Goal: Task Accomplishment & Management: Manage account settings

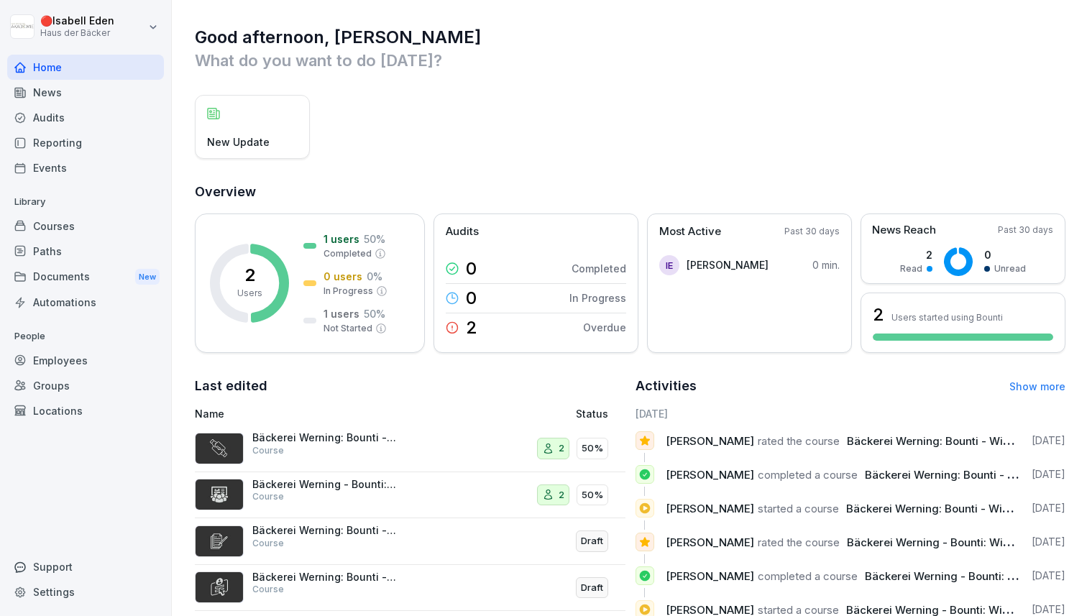
click at [68, 223] on div "Courses" at bounding box center [85, 226] width 157 height 25
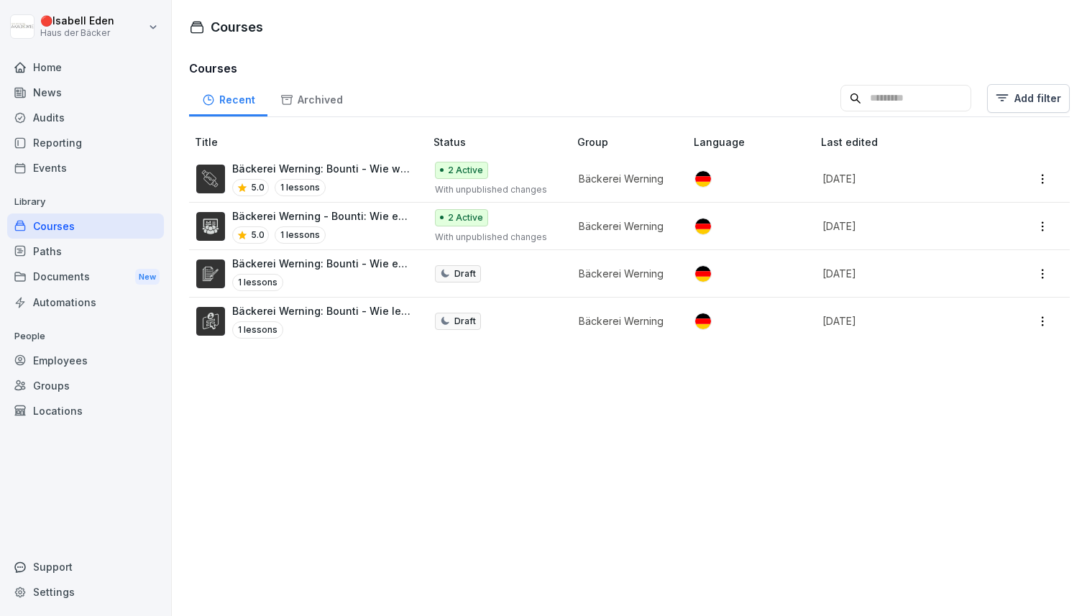
click at [360, 181] on div "5.0 1 lessons" at bounding box center [321, 187] width 178 height 17
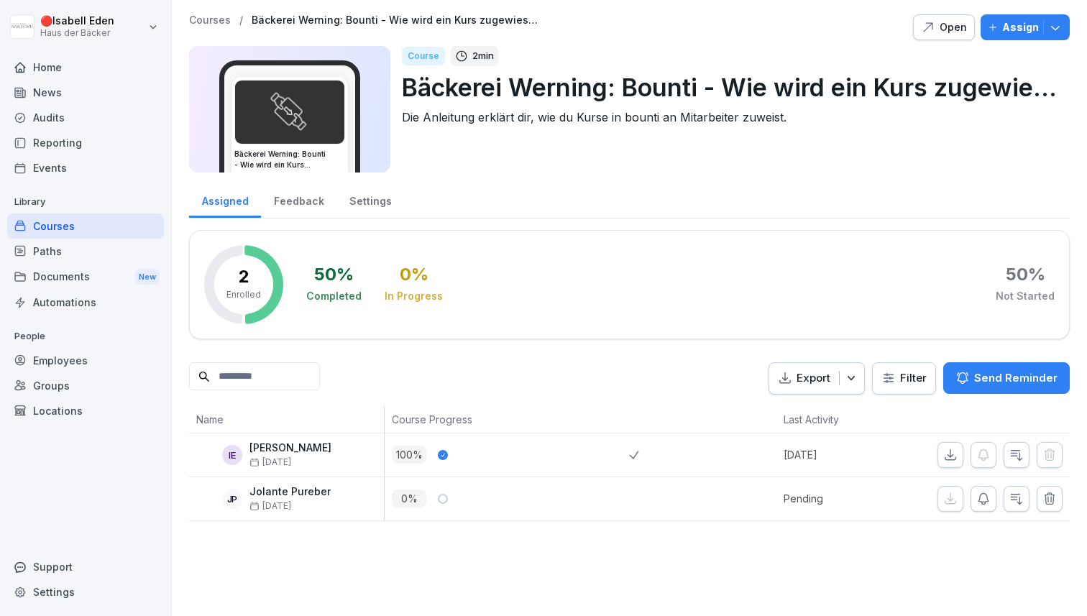
click at [1043, 37] on button "Assign" at bounding box center [1025, 27] width 89 height 26
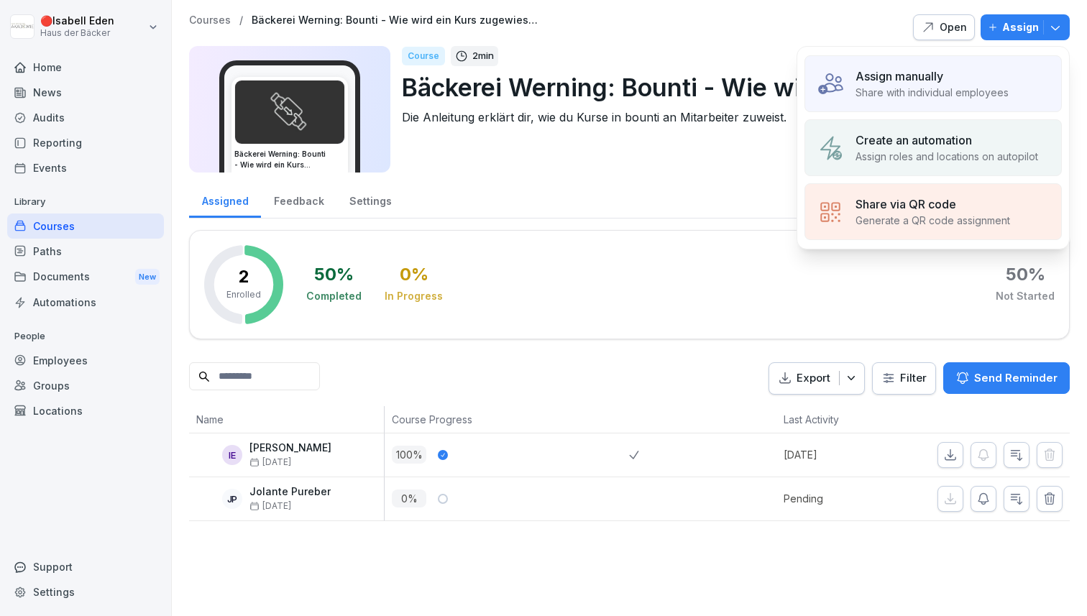
click at [839, 202] on img at bounding box center [830, 211] width 27 height 27
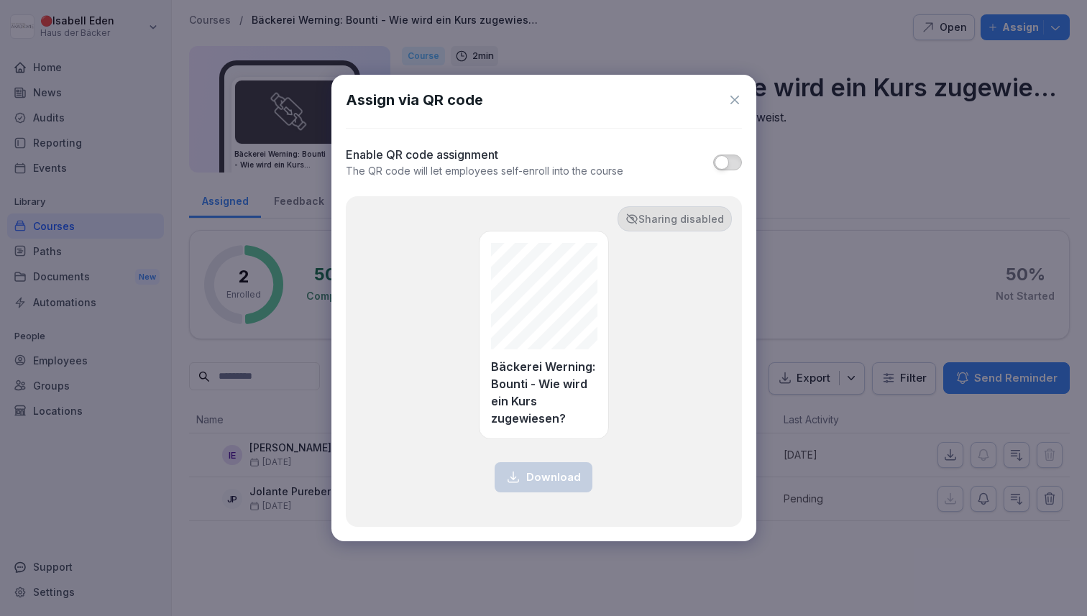
click at [731, 166] on button "button" at bounding box center [727, 163] width 29 height 16
click at [724, 162] on span "button" at bounding box center [722, 162] width 14 height 14
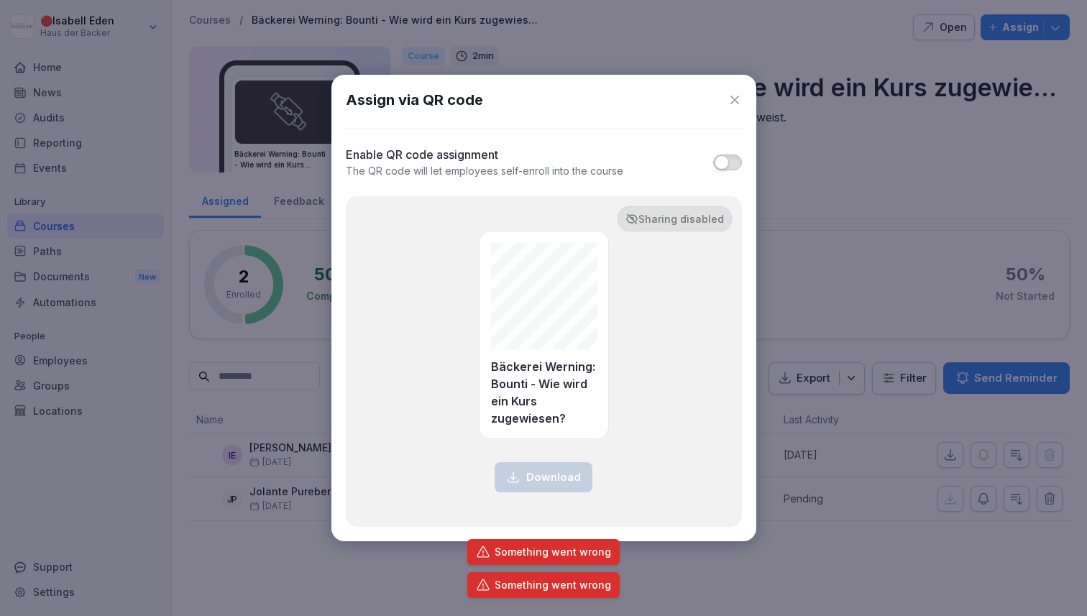
click at [737, 104] on icon at bounding box center [735, 100] width 14 height 14
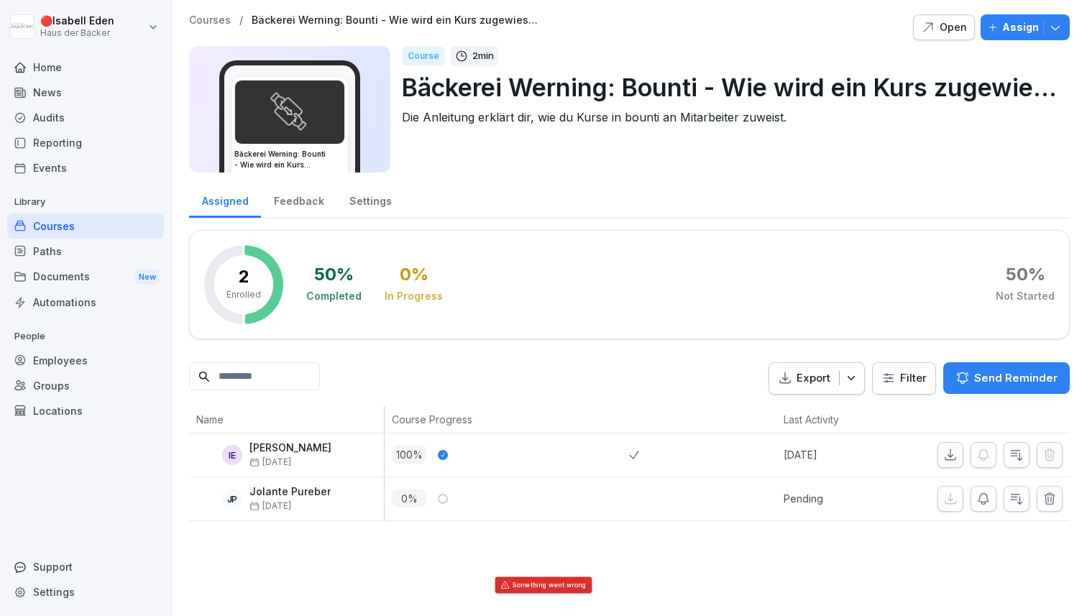
click at [1074, 29] on div "Courses / Bäckerei Werning: Bounti - Wie wird ein Kurs zugewiesen? Open Assign …" at bounding box center [629, 268] width 915 height 536
click at [1039, 29] on div "Assign" at bounding box center [1025, 27] width 75 height 16
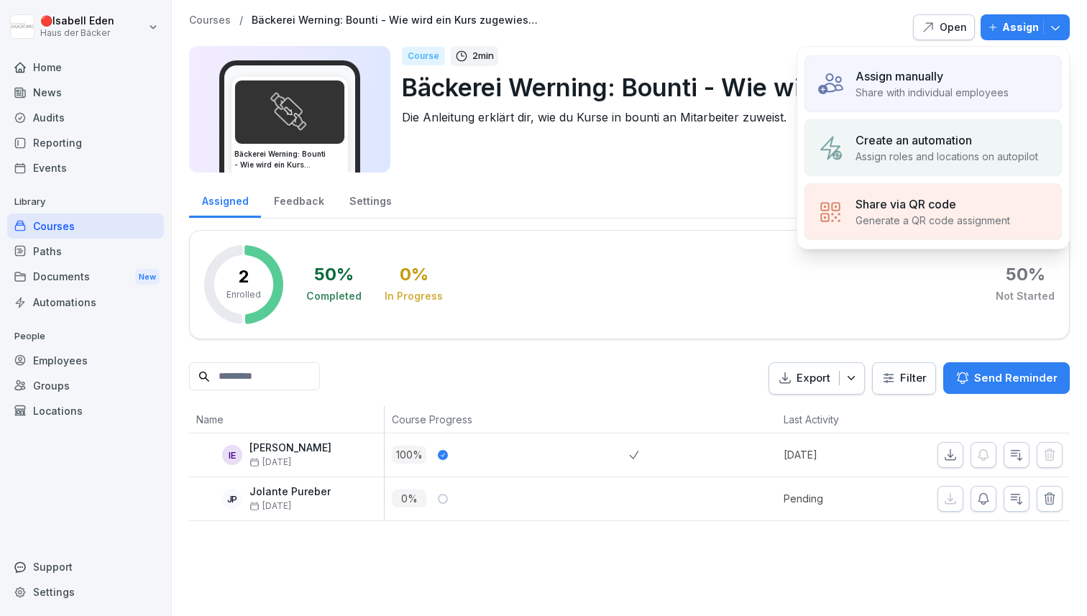
click at [881, 94] on p "Share with individual employees" at bounding box center [932, 92] width 153 height 15
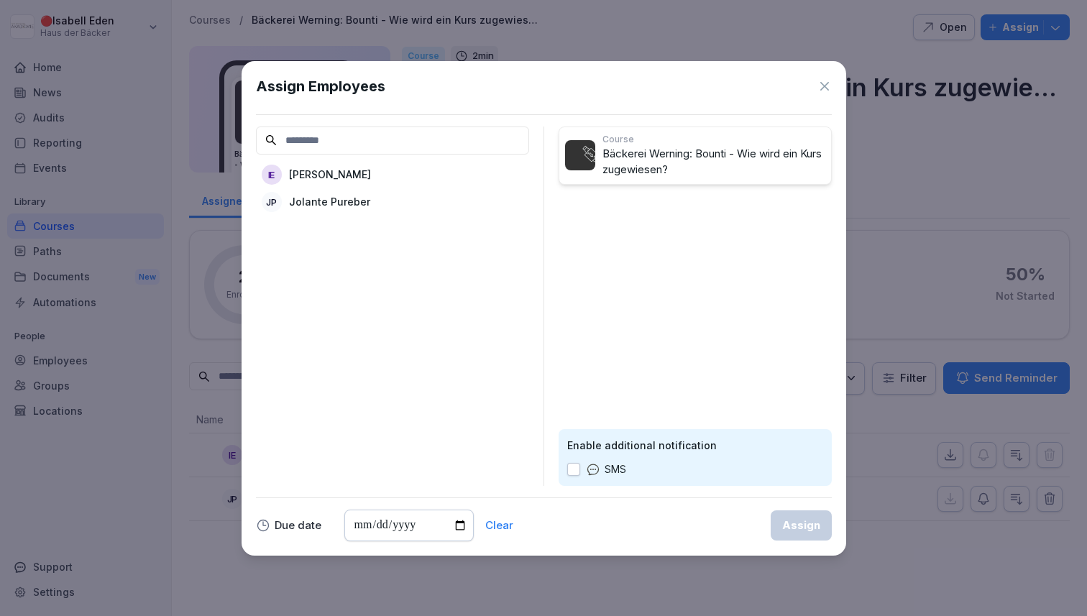
click at [357, 179] on div "IE Isabell Eden" at bounding box center [392, 175] width 273 height 26
click at [601, 206] on p "Isabell Eden" at bounding box center [633, 204] width 82 height 15
click at [830, 85] on icon at bounding box center [825, 86] width 14 height 14
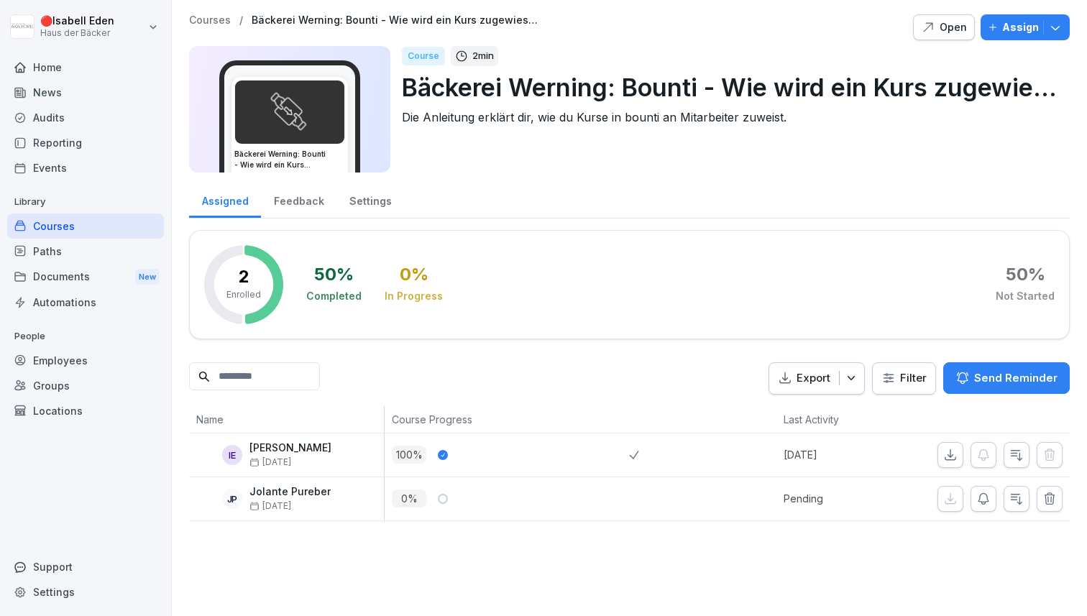
click at [1020, 32] on p "Assign" at bounding box center [1020, 27] width 37 height 16
click at [634, 212] on div "Assigned Feedback Settings" at bounding box center [629, 199] width 881 height 37
click at [27, 68] on div "Home" at bounding box center [85, 67] width 157 height 25
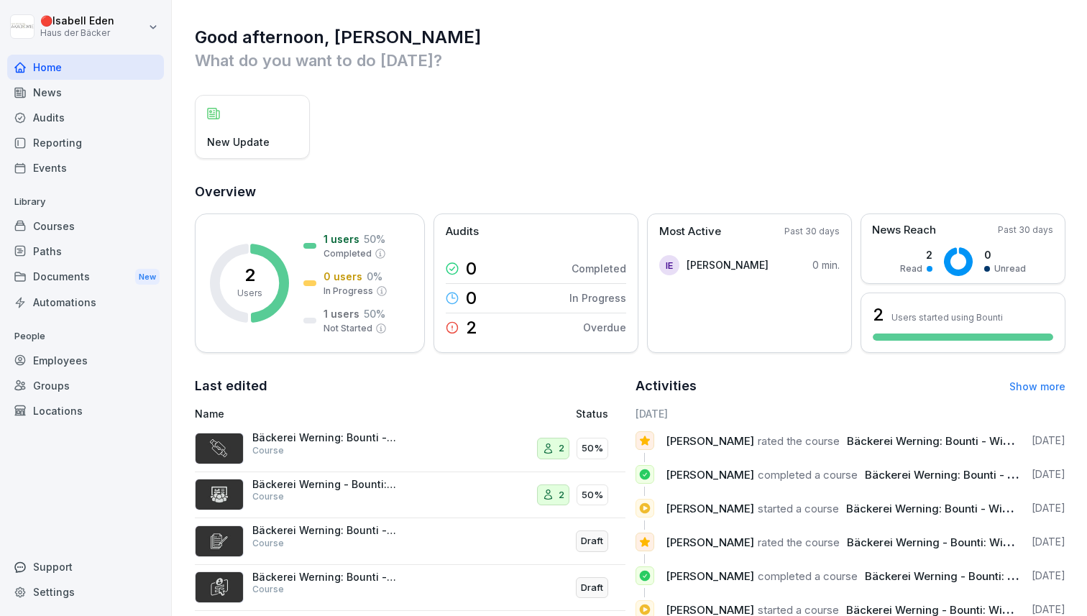
click at [262, 126] on div "New Update" at bounding box center [252, 127] width 115 height 64
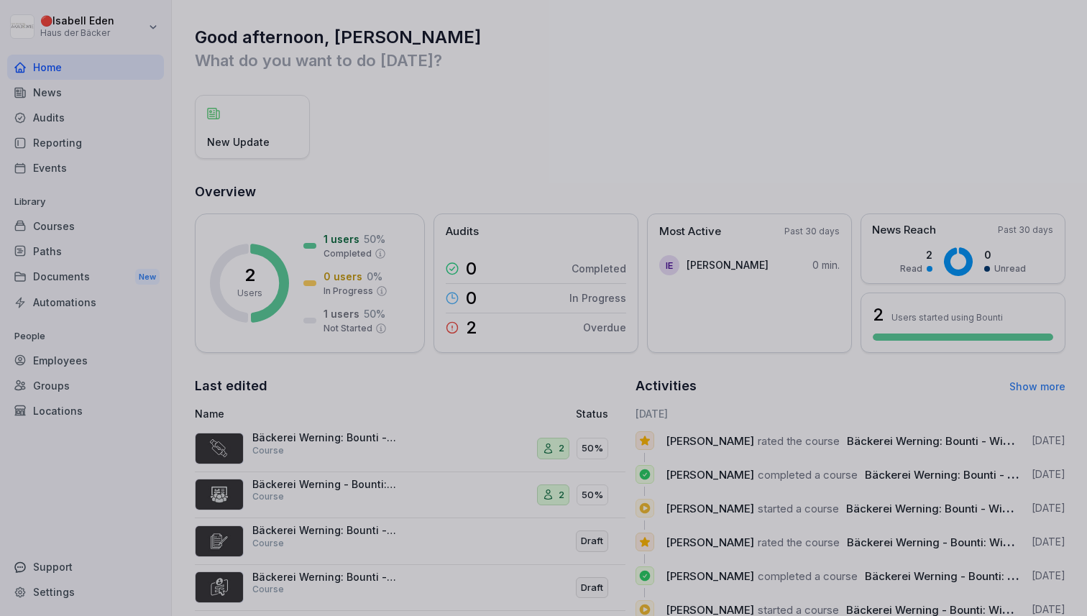
click at [250, 144] on div at bounding box center [543, 308] width 1087 height 616
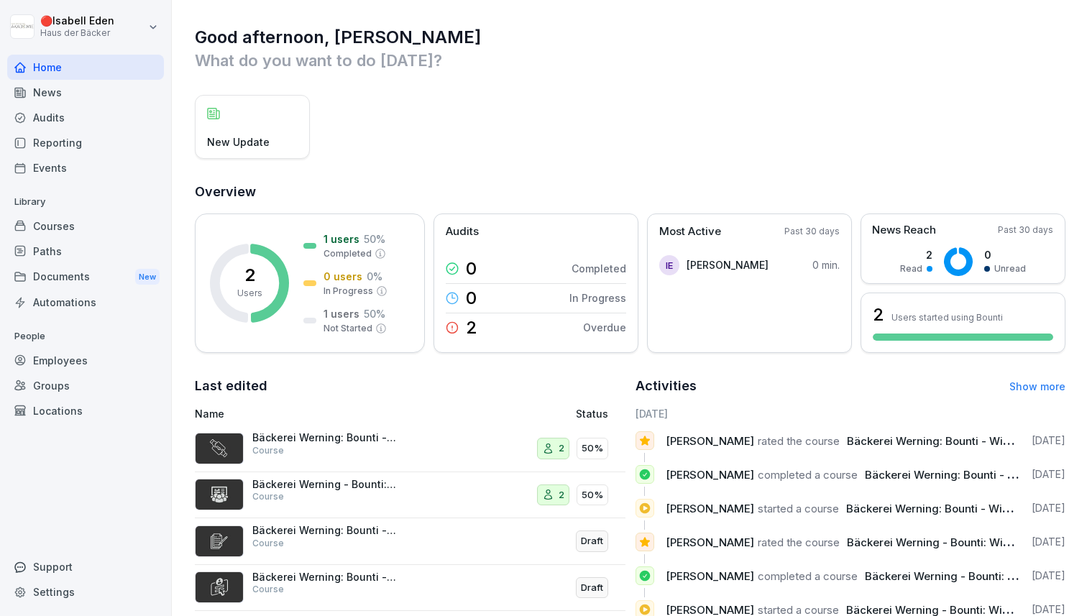
click at [85, 94] on div "News" at bounding box center [85, 92] width 157 height 25
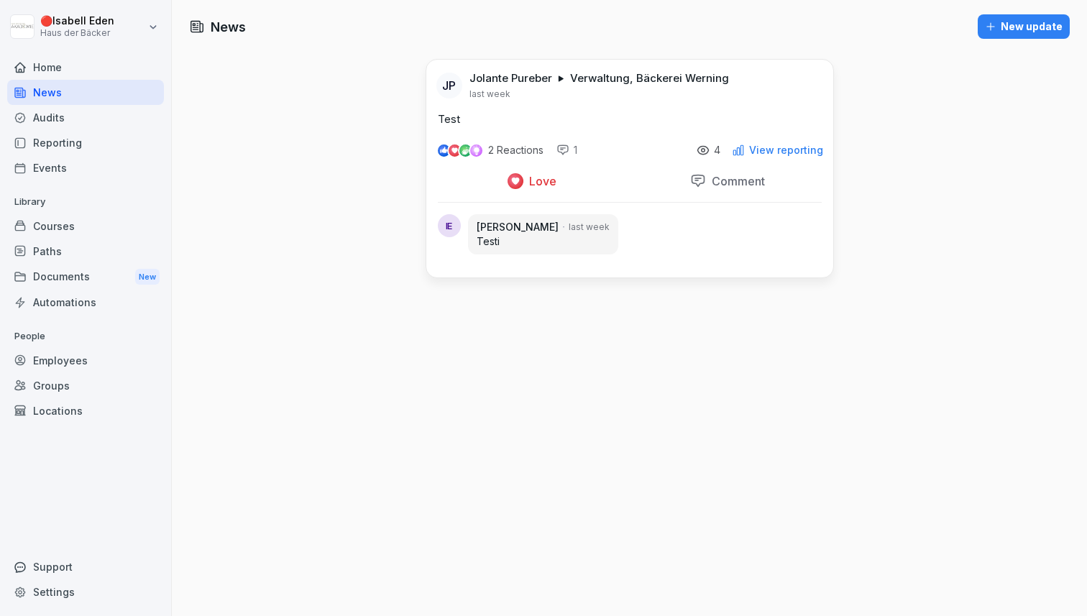
click at [85, 122] on div "Audits" at bounding box center [85, 117] width 157 height 25
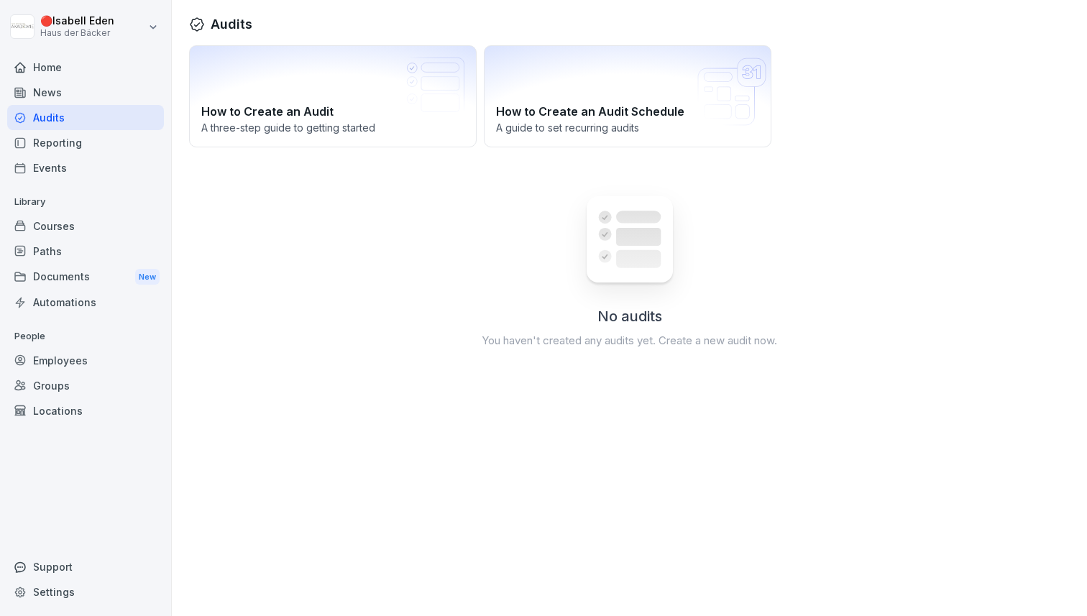
click at [84, 171] on div "Events" at bounding box center [85, 167] width 157 height 25
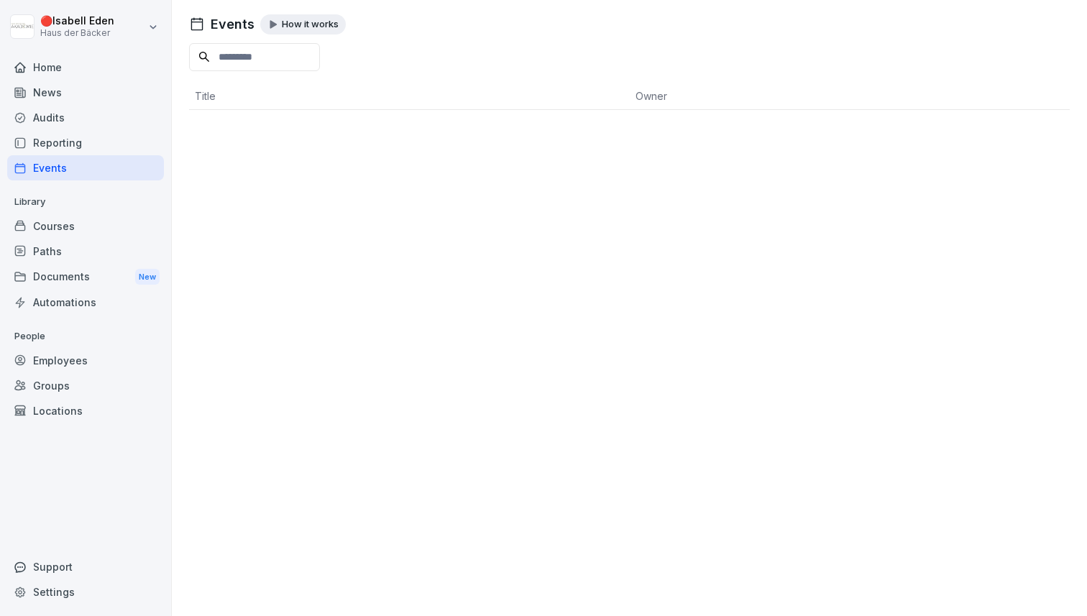
click at [40, 221] on div "Courses" at bounding box center [85, 226] width 157 height 25
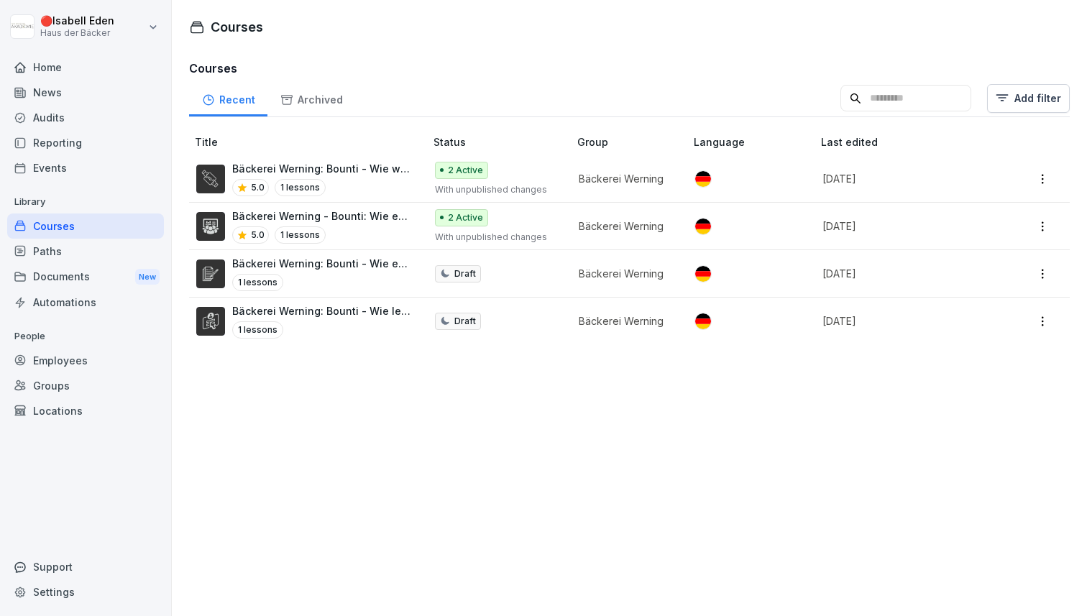
click at [45, 254] on div "Paths" at bounding box center [85, 251] width 157 height 25
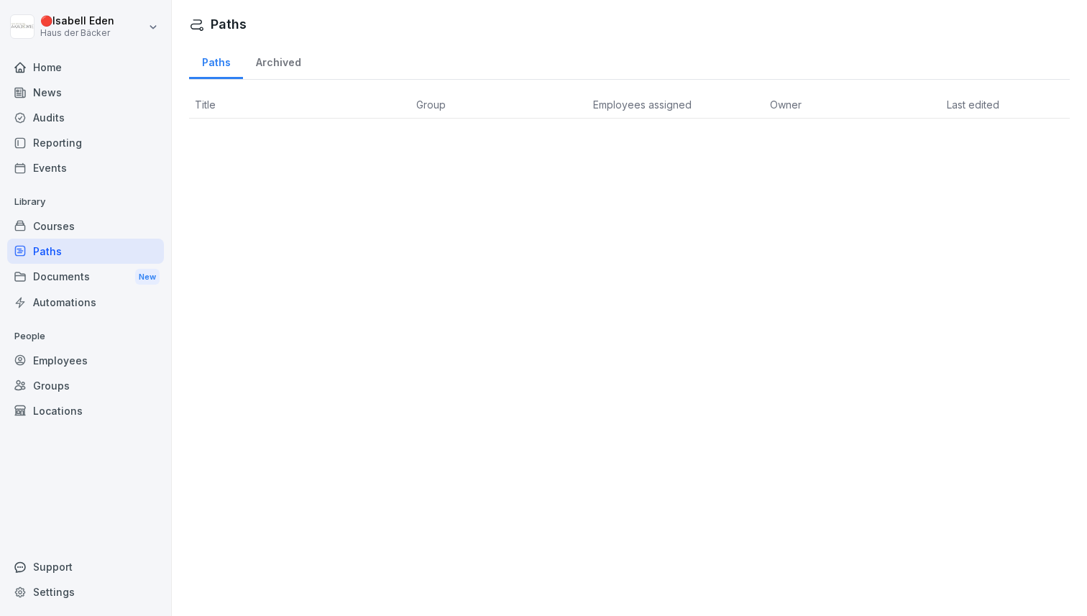
click at [84, 275] on div "Documents New" at bounding box center [85, 277] width 157 height 27
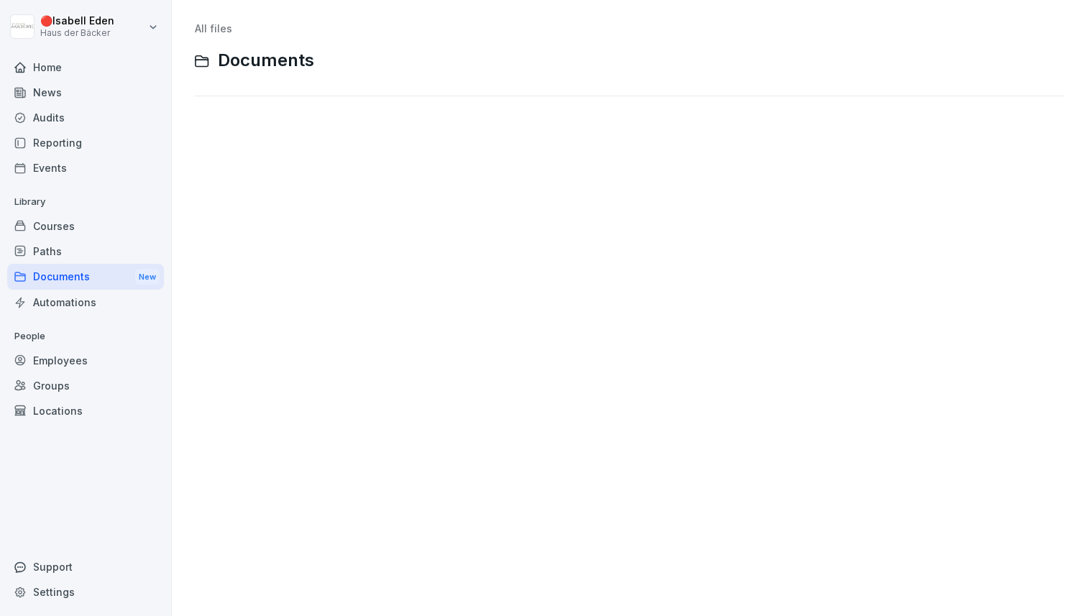
click at [98, 302] on div "Automations" at bounding box center [85, 302] width 157 height 25
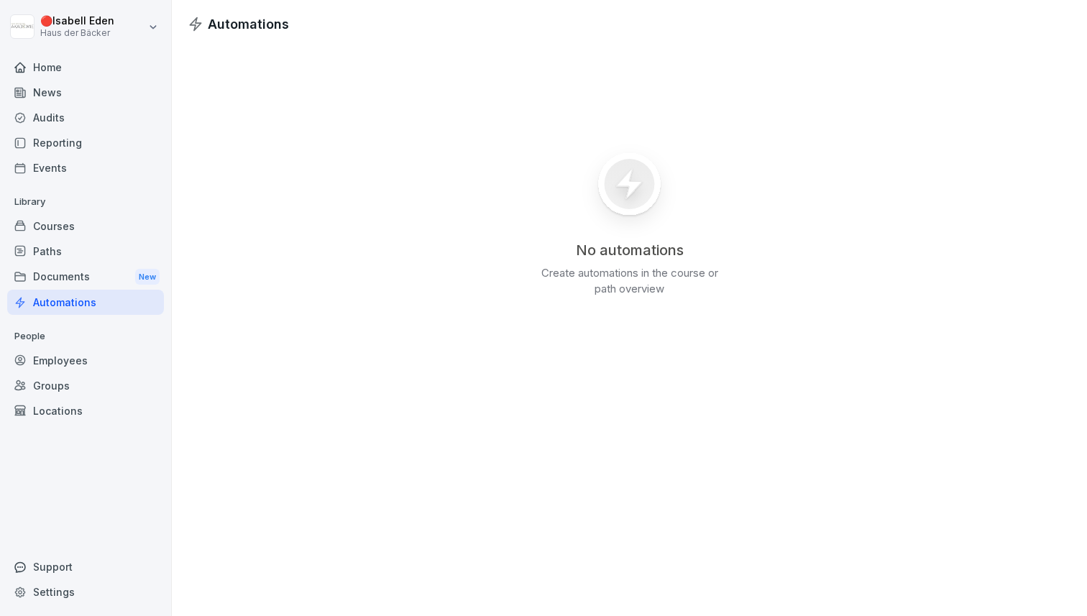
click at [106, 227] on div "Courses" at bounding box center [85, 226] width 157 height 25
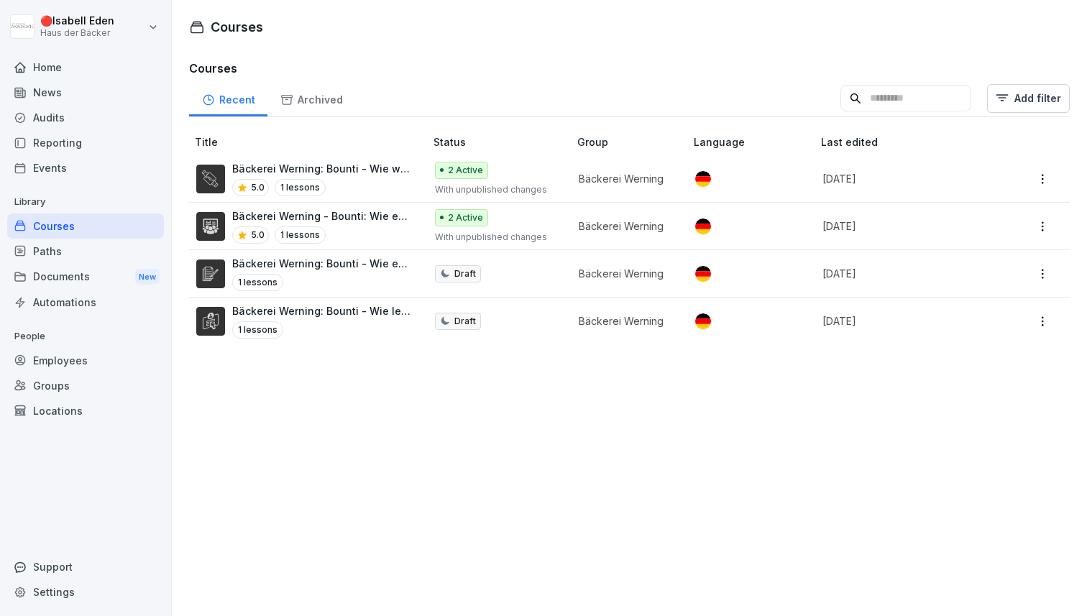
click at [1048, 178] on html "🔴 Isabell Eden Haus der Bäcker Home News Audits Reporting Events Library Course…" at bounding box center [543, 308] width 1087 height 616
click at [293, 476] on html "🔴 Isabell Eden Haus der Bäcker Home News Audits Reporting Events Library Course…" at bounding box center [543, 308] width 1087 height 616
click at [324, 182] on div "5.0 1 lessons" at bounding box center [321, 187] width 178 height 17
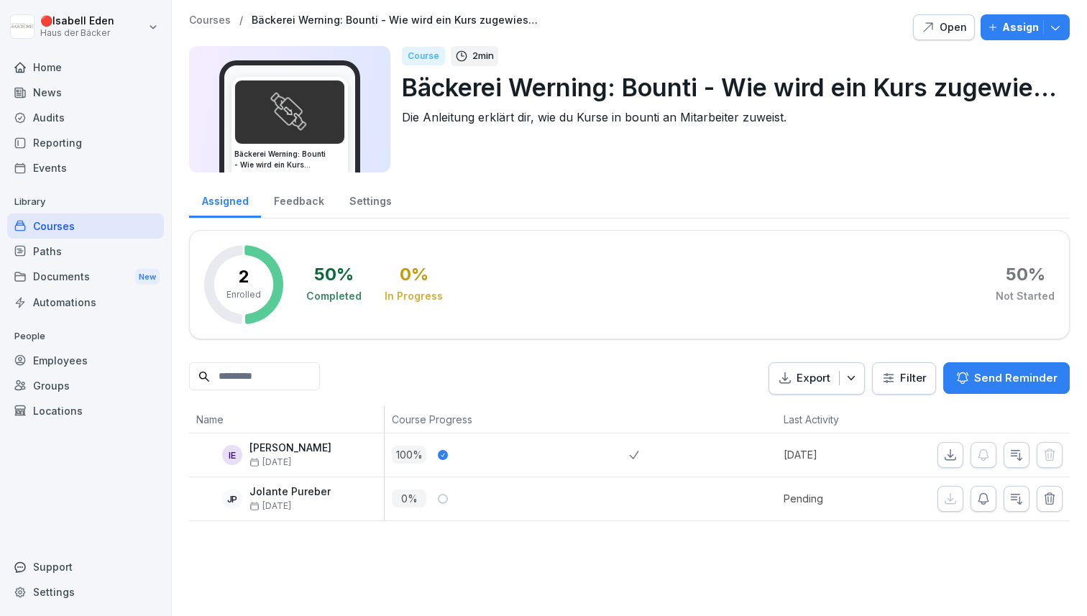
click at [301, 206] on div "Feedback" at bounding box center [299, 199] width 76 height 37
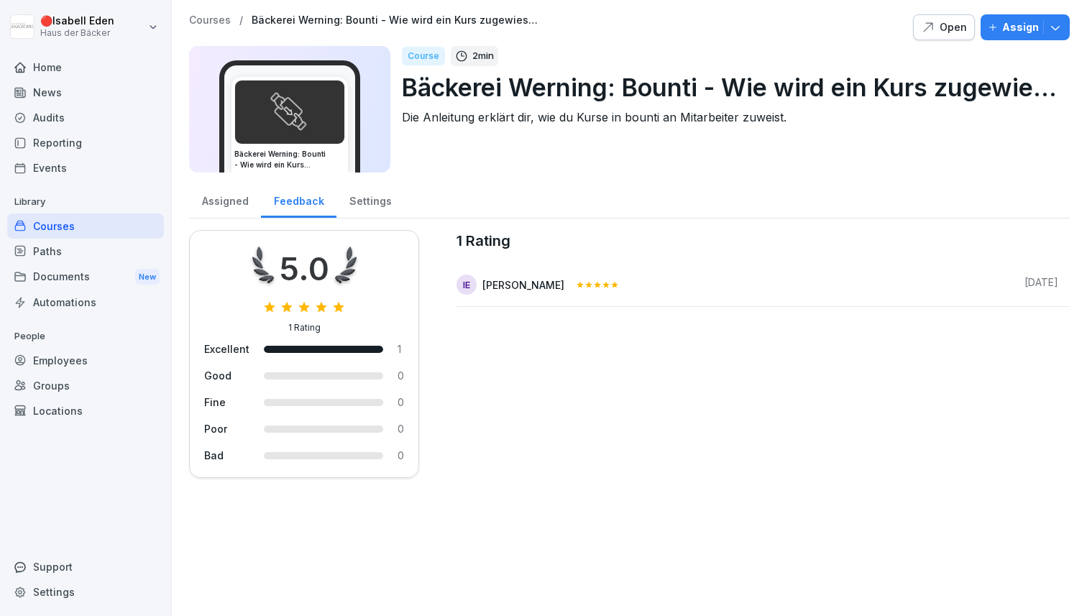
click at [360, 198] on div "Settings" at bounding box center [371, 199] width 68 height 37
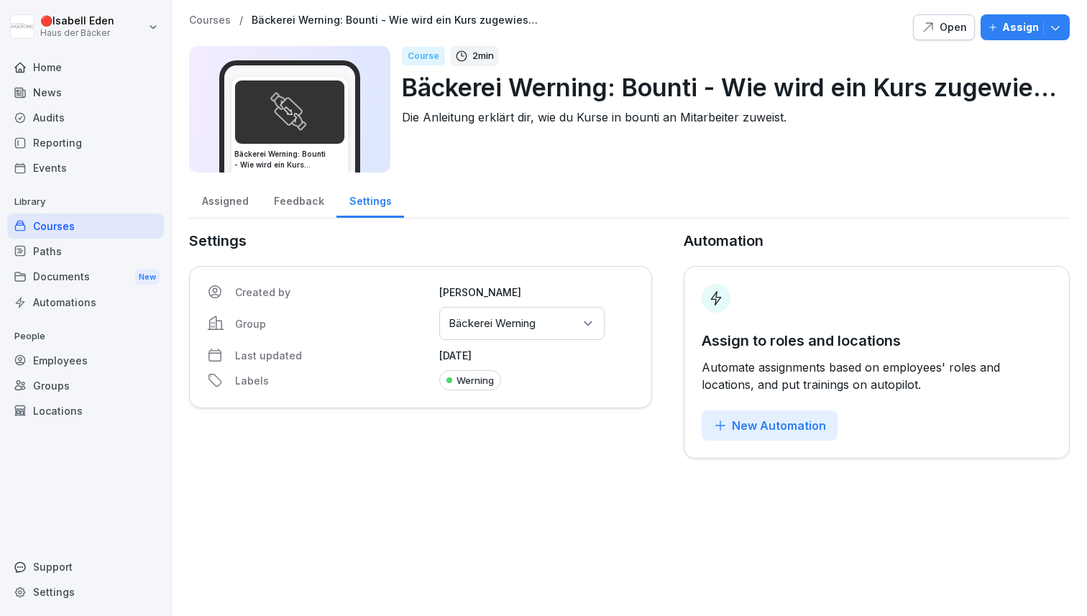
click at [240, 206] on div "Assigned" at bounding box center [225, 199] width 72 height 37
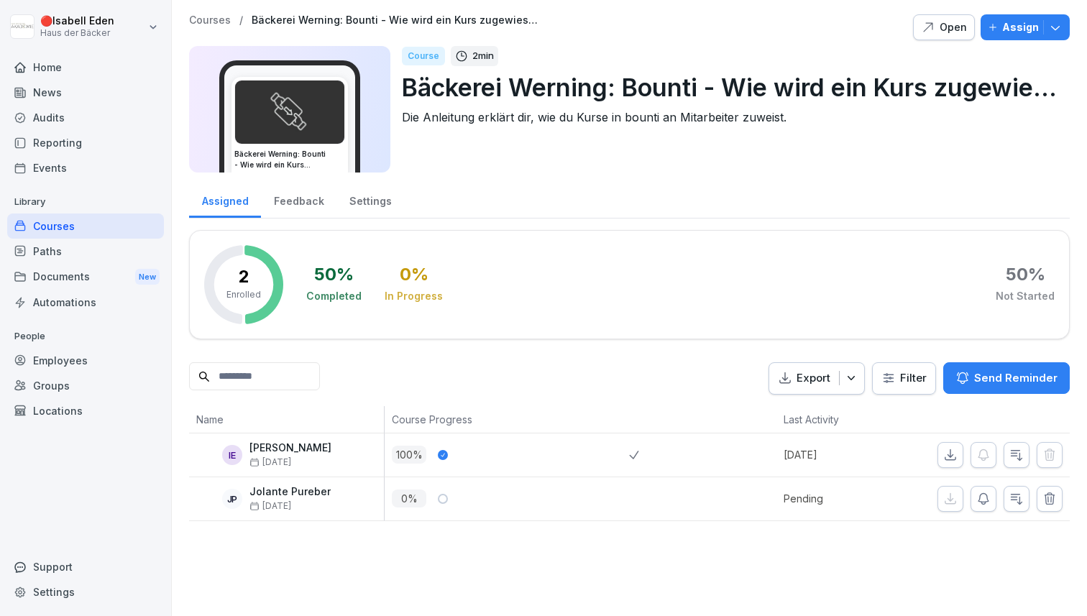
click at [70, 272] on div "Documents New" at bounding box center [85, 277] width 157 height 27
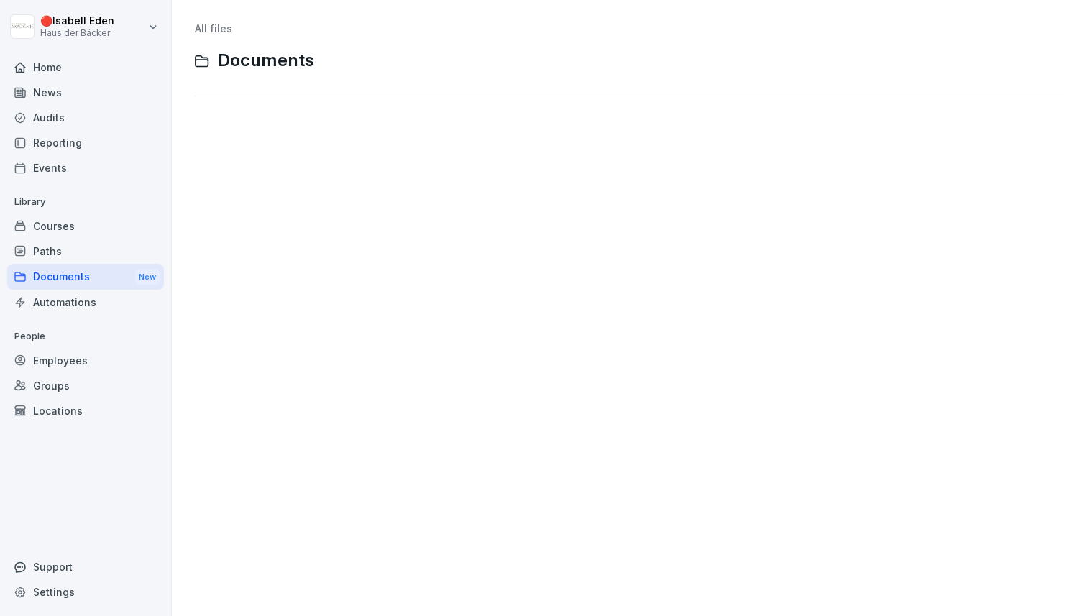
click at [72, 252] on div "Paths" at bounding box center [85, 251] width 157 height 25
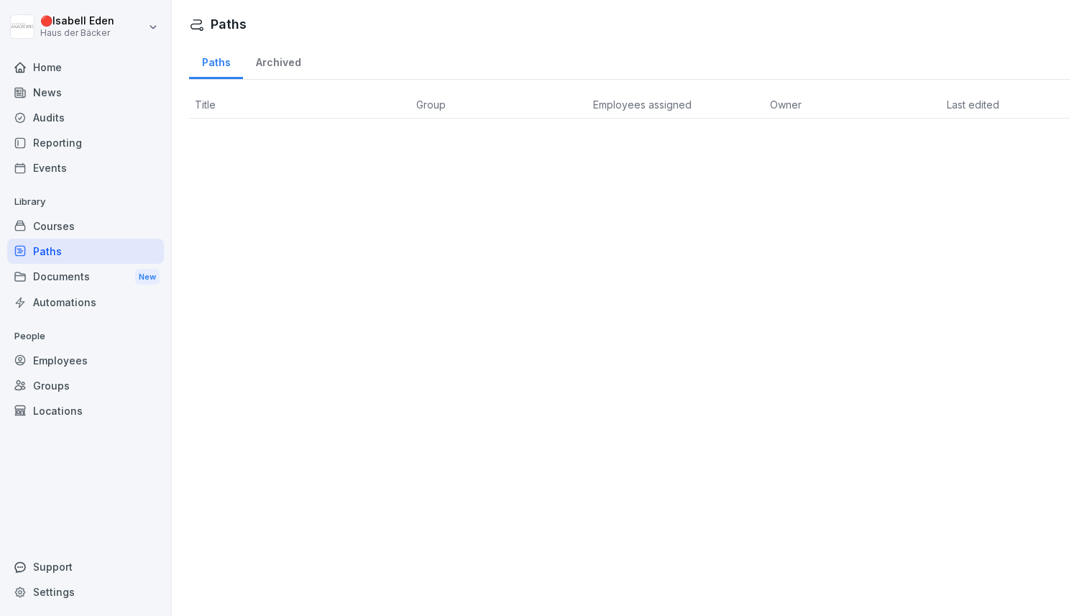
click at [76, 228] on div "Courses" at bounding box center [85, 226] width 157 height 25
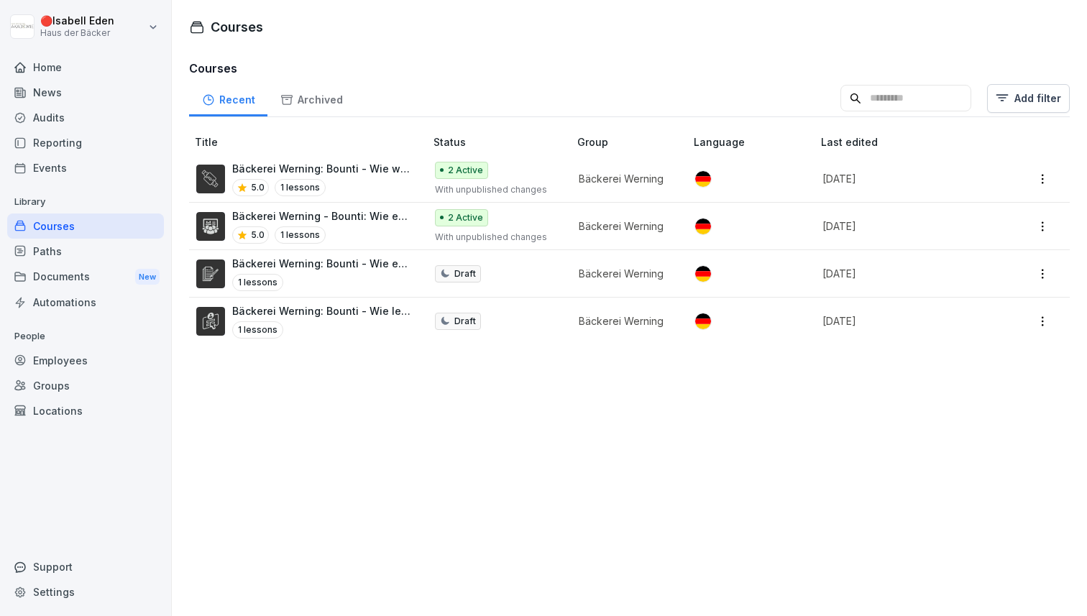
click at [308, 161] on p "Bäckerei Werning: Bounti - Wie wird ein Kurs zugewiesen?" at bounding box center [321, 168] width 178 height 15
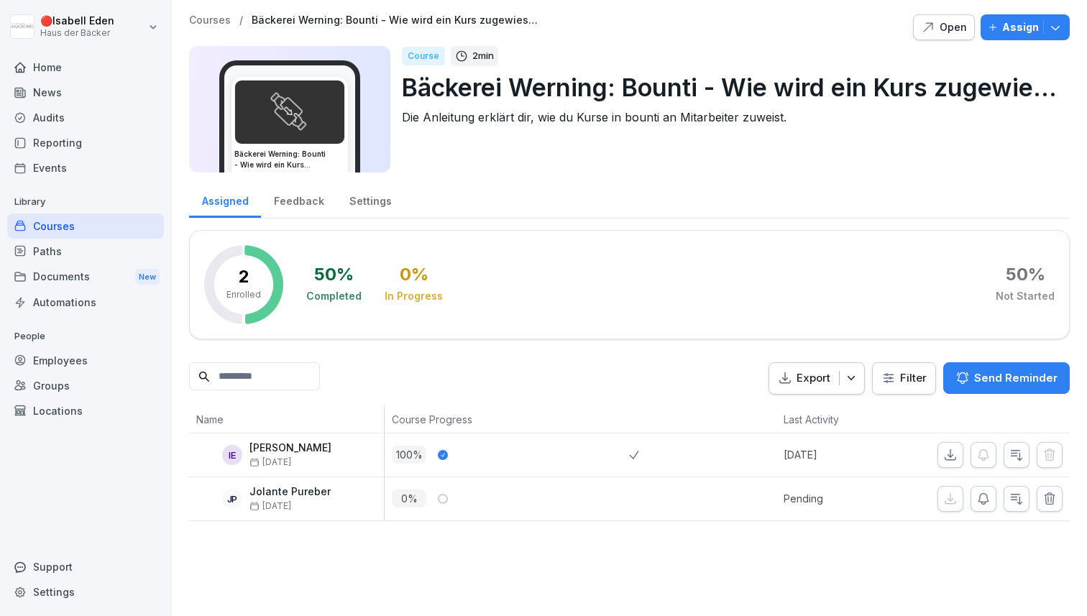
click at [1044, 35] on div "Assign" at bounding box center [1025, 27] width 75 height 16
click at [534, 214] on div "Assigned Feedback Settings" at bounding box center [629, 199] width 881 height 37
click at [20, 160] on div "Events" at bounding box center [85, 167] width 157 height 25
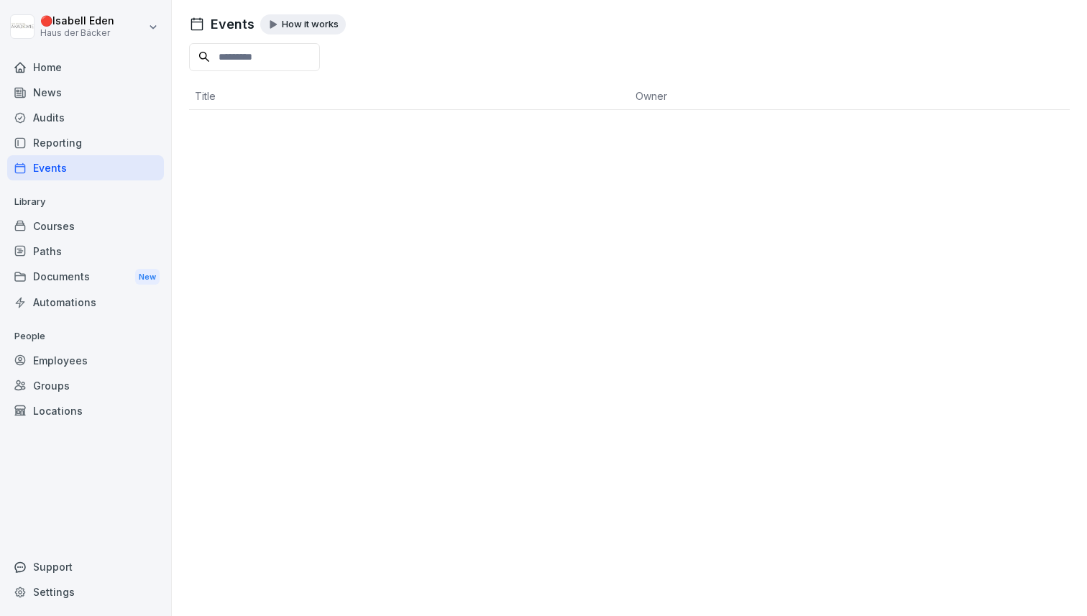
click at [96, 220] on div "Courses" at bounding box center [85, 226] width 157 height 25
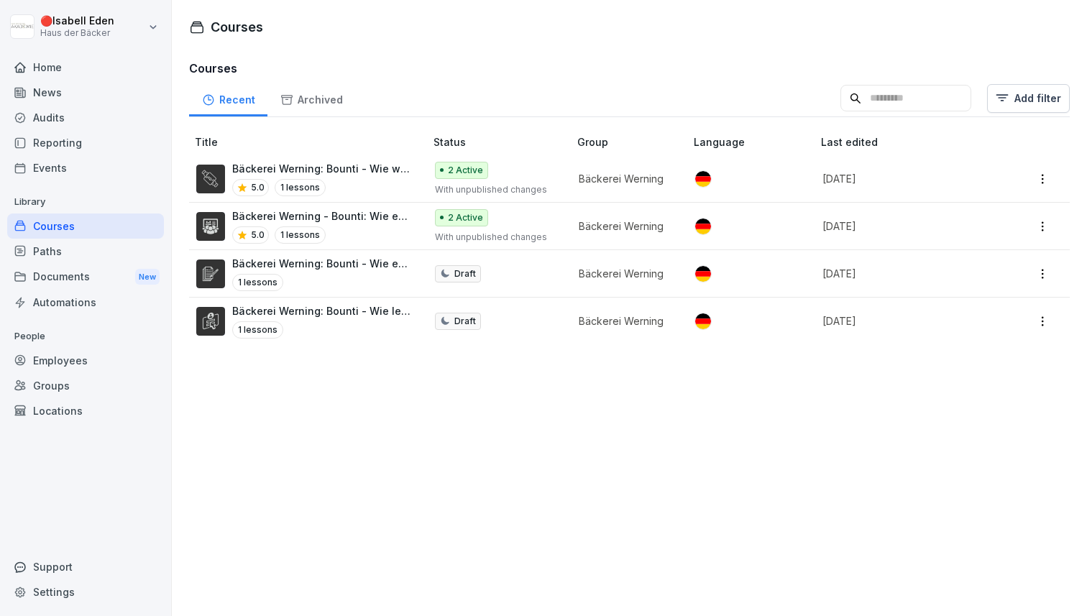
click at [275, 186] on p "1 lessons" at bounding box center [300, 187] width 51 height 17
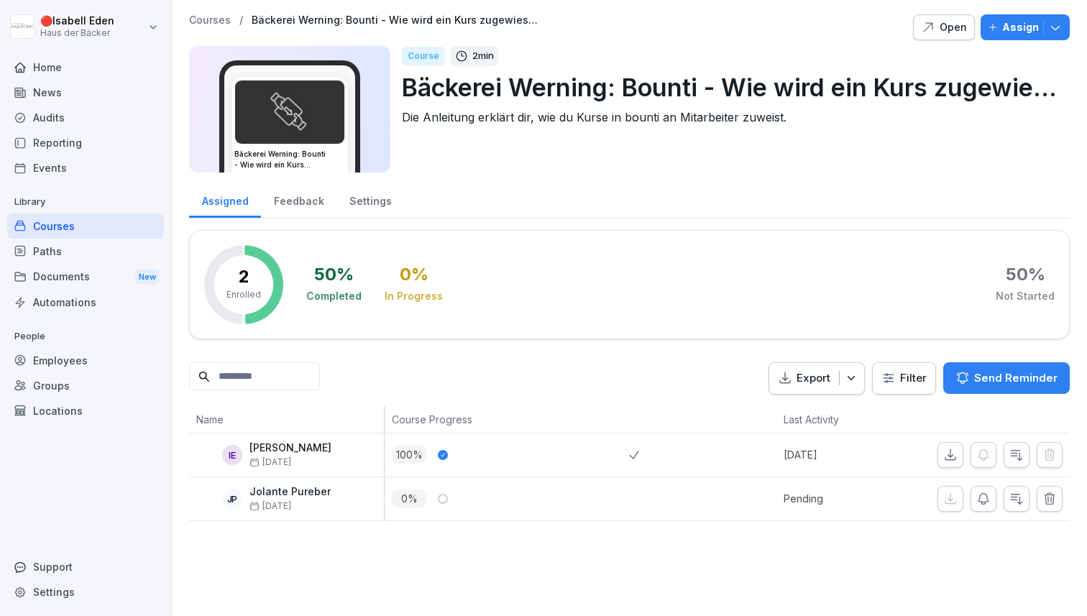
click at [383, 200] on div "Settings" at bounding box center [371, 199] width 68 height 37
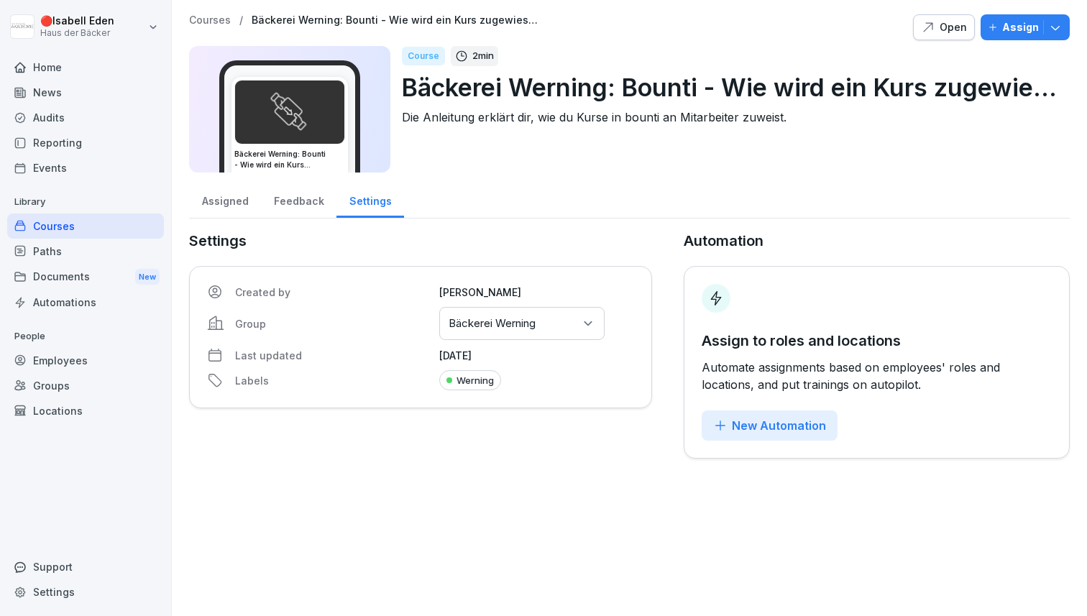
click at [467, 380] on div "Werning" at bounding box center [470, 380] width 62 height 20
click at [63, 216] on div "Courses" at bounding box center [85, 226] width 157 height 25
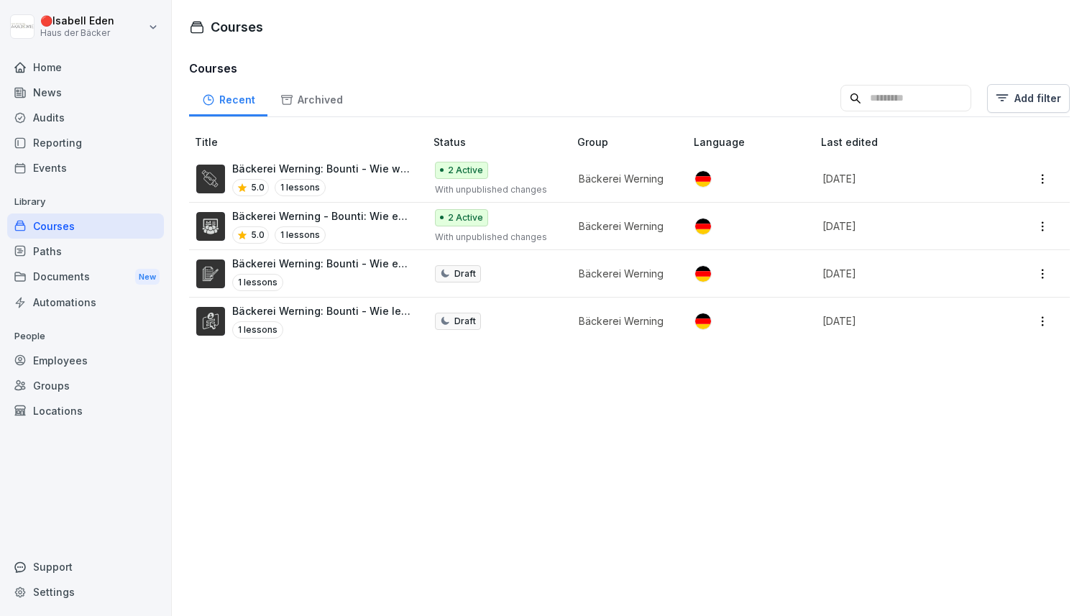
click at [345, 182] on div "5.0 1 lessons" at bounding box center [321, 187] width 178 height 17
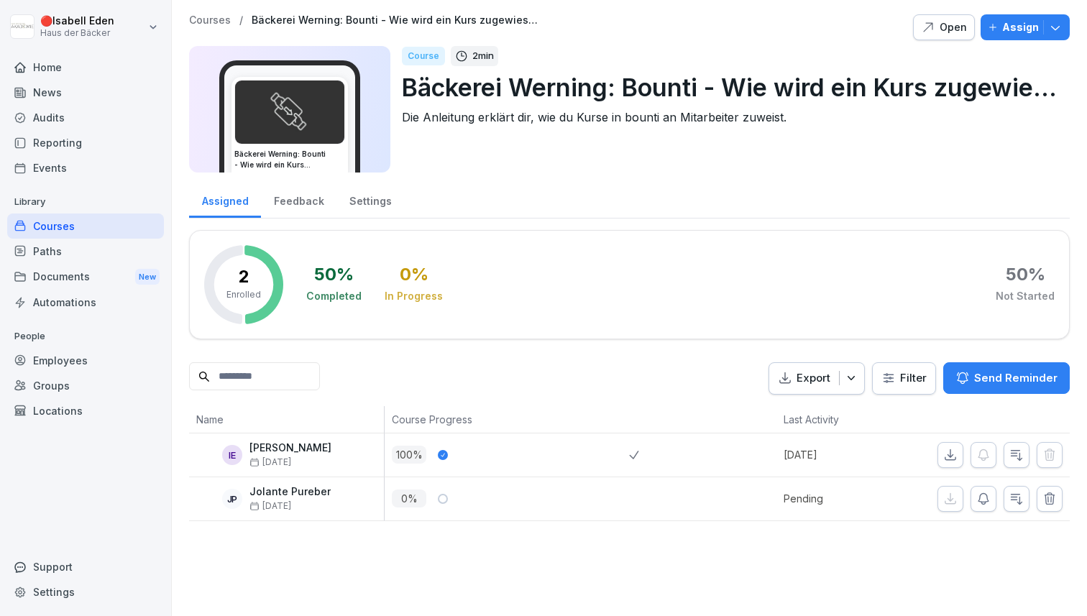
click at [370, 206] on div "Settings" at bounding box center [371, 199] width 68 height 37
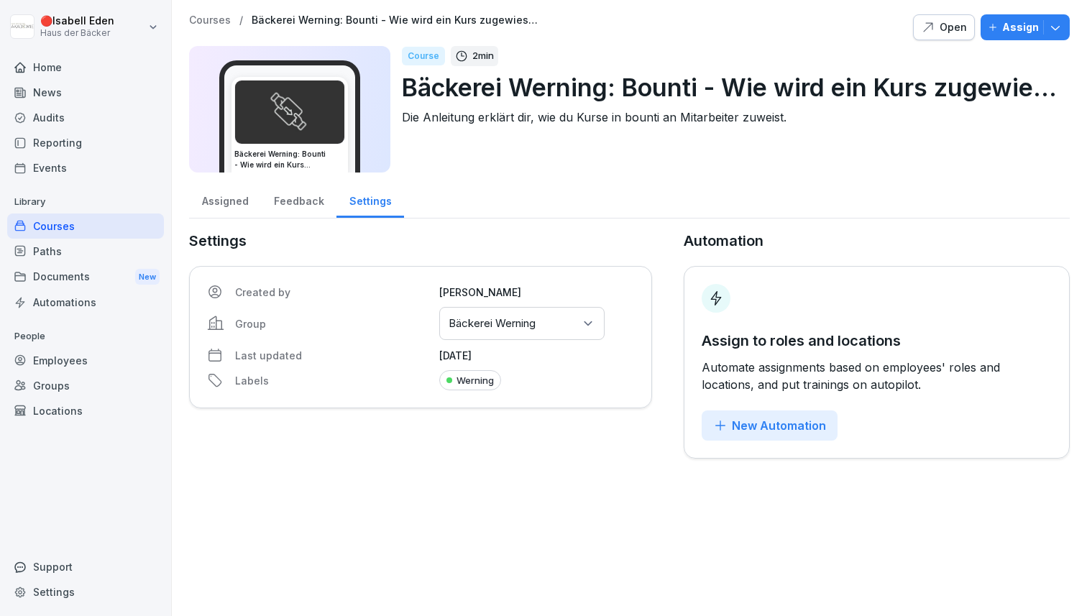
click at [209, 17] on p "Courses" at bounding box center [210, 20] width 42 height 12
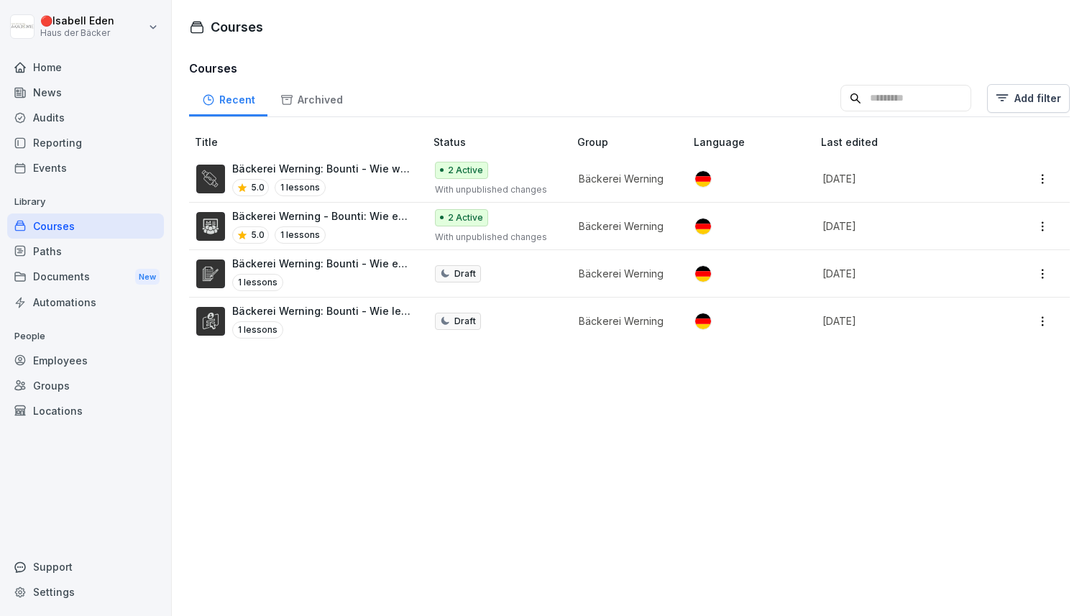
click at [215, 228] on img at bounding box center [210, 226] width 29 height 29
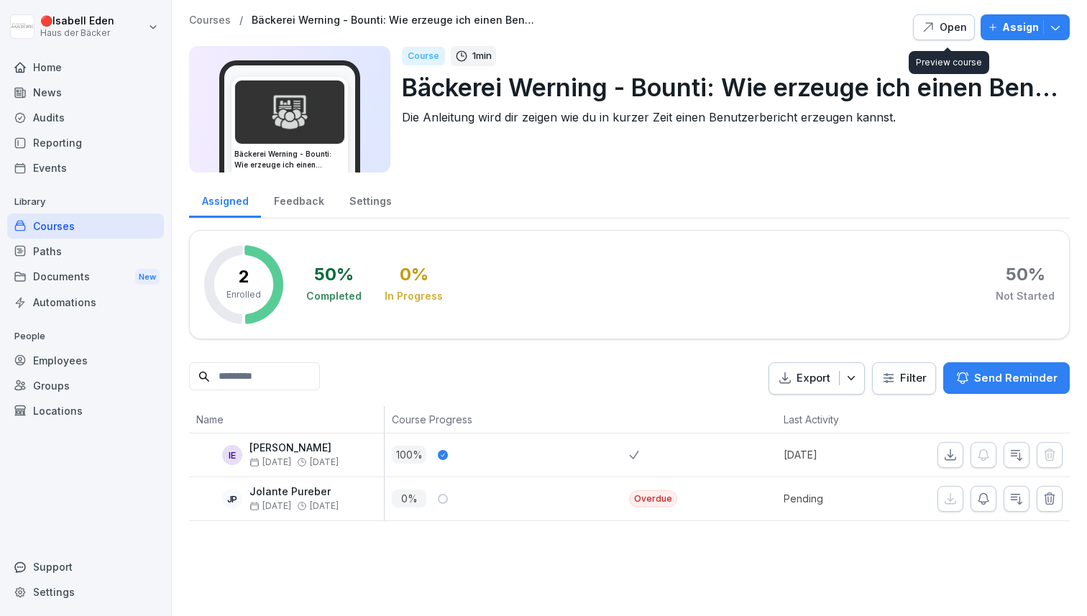
click at [964, 26] on div "Open" at bounding box center [944, 27] width 46 height 16
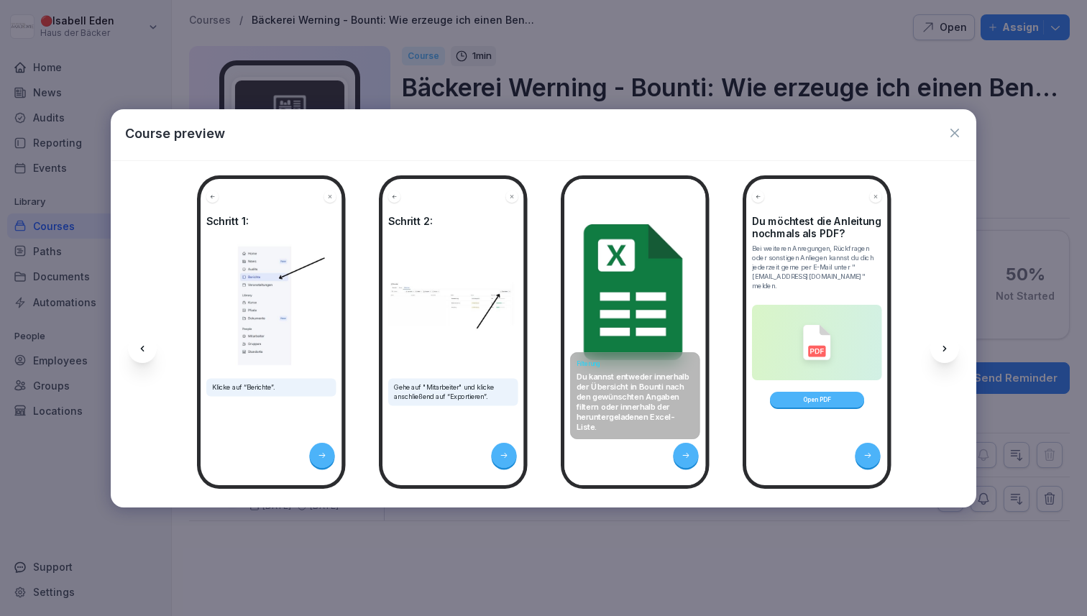
click at [357, 530] on div at bounding box center [543, 308] width 1087 height 616
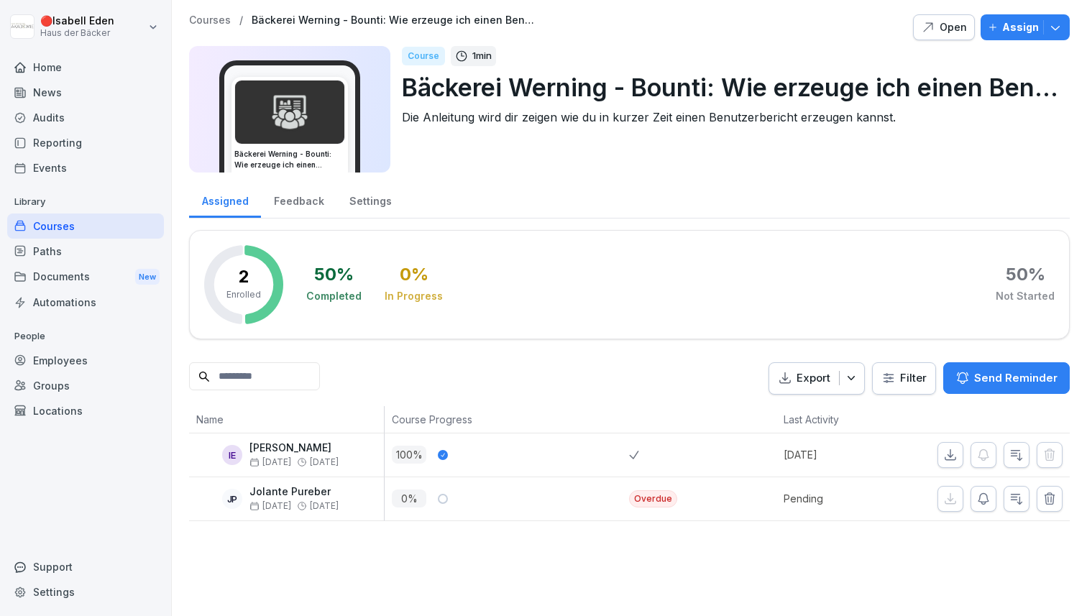
click at [111, 223] on div "Courses" at bounding box center [85, 226] width 157 height 25
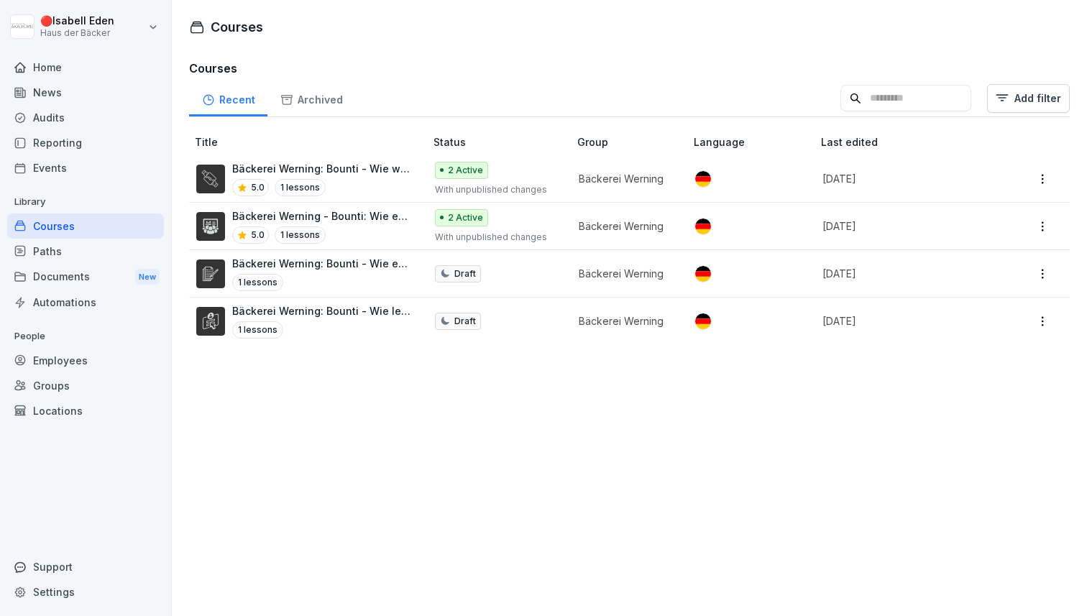
click at [338, 111] on div "Archived" at bounding box center [312, 98] width 88 height 37
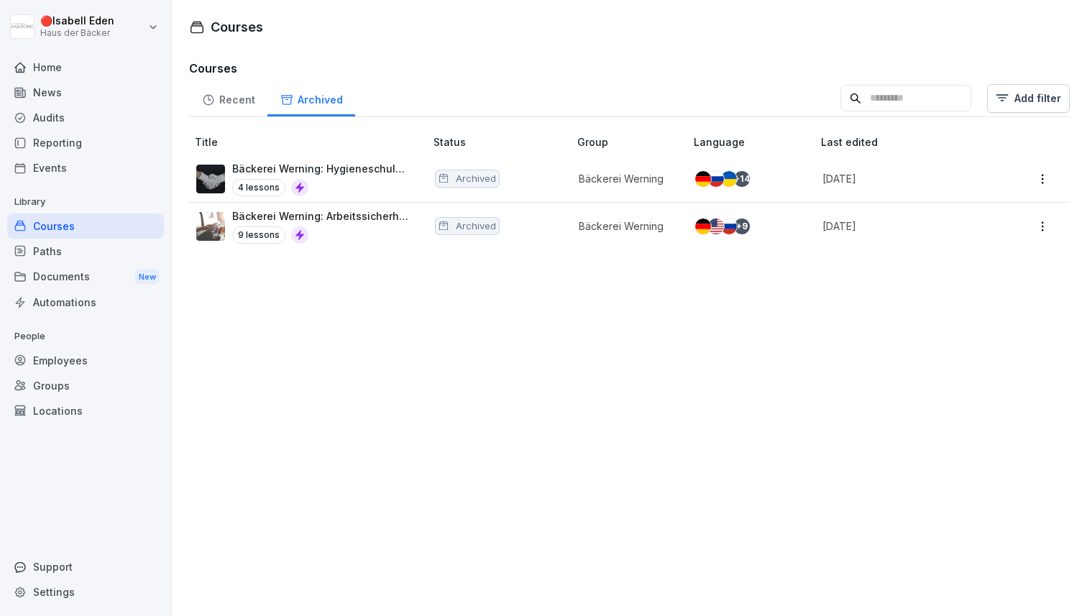
click at [762, 225] on div "+ 9" at bounding box center [747, 227] width 104 height 16
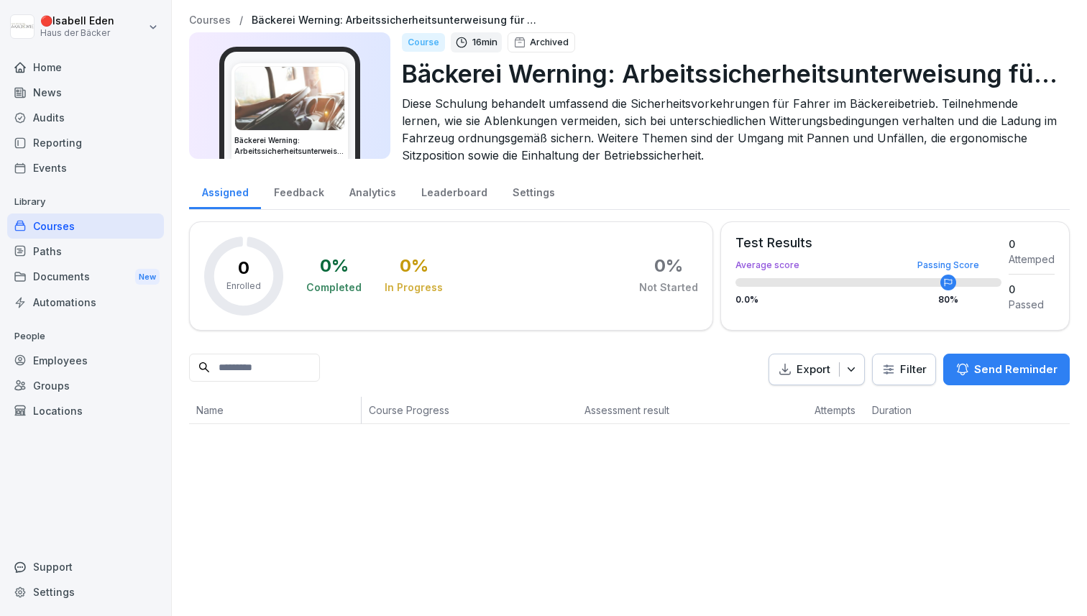
click at [208, 22] on p "Courses" at bounding box center [210, 20] width 42 height 12
